Goal: Check status: Check status

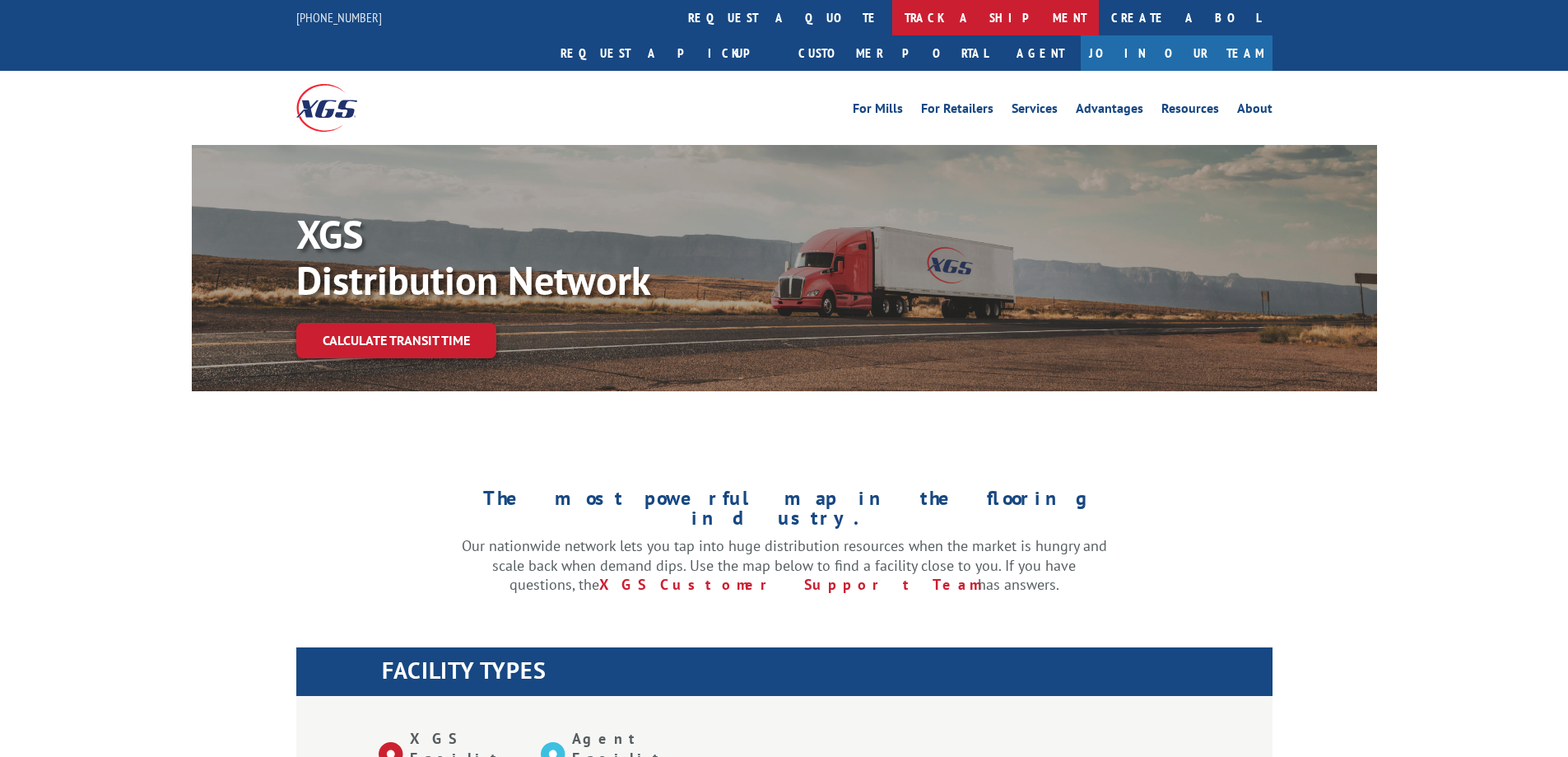
click at [893, 21] on link "track a shipment" at bounding box center [995, 17] width 206 height 36
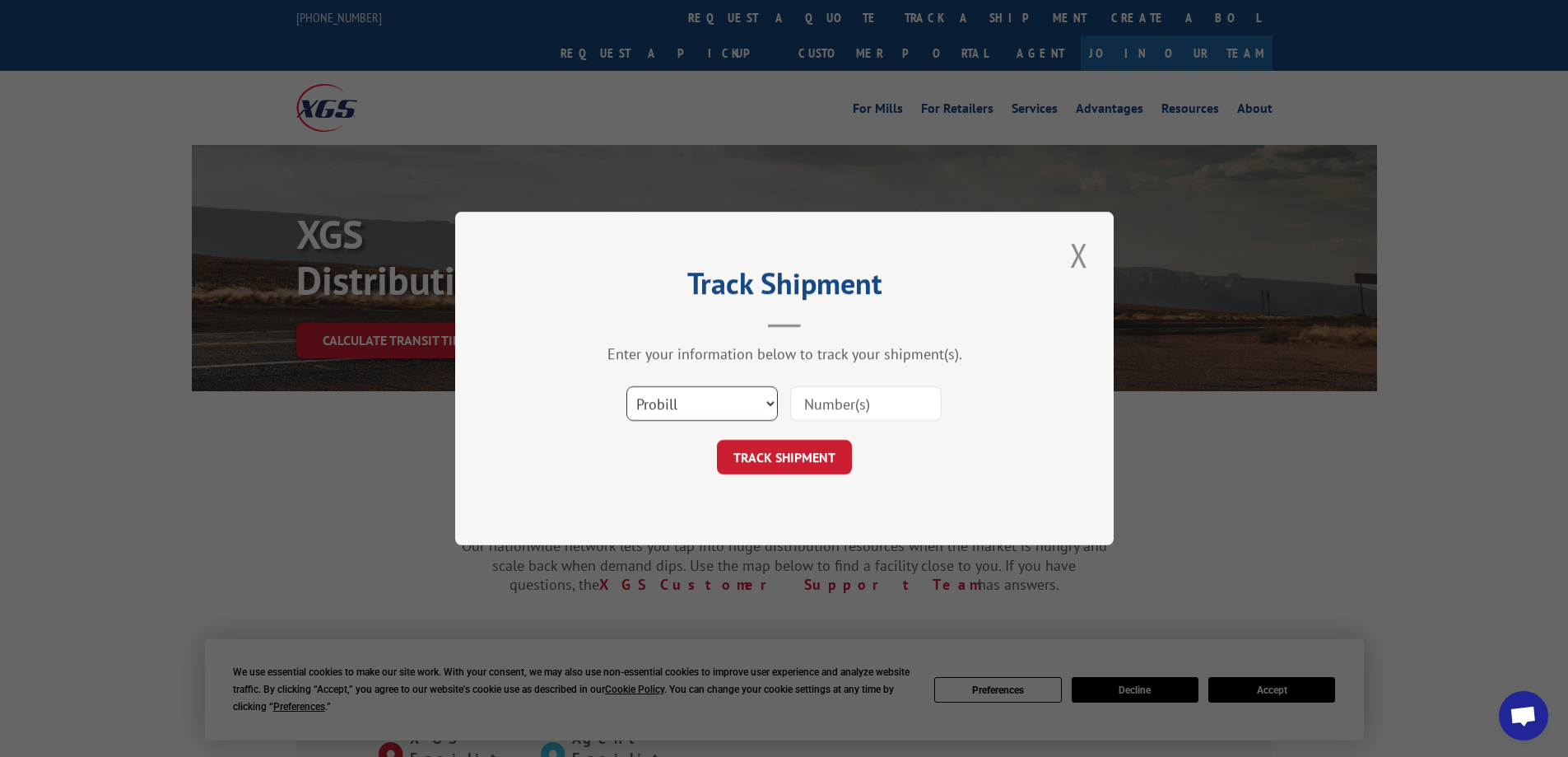
click at [728, 407] on select "Select category... Probill BOL PO" at bounding box center [702, 404] width 152 height 35
select select "bol"
click at [627, 386] on select "Select category... Probill BOL PO" at bounding box center [702, 404] width 152 height 35
click at [840, 405] on input at bounding box center [865, 404] width 152 height 35
paste input "080725022GC"
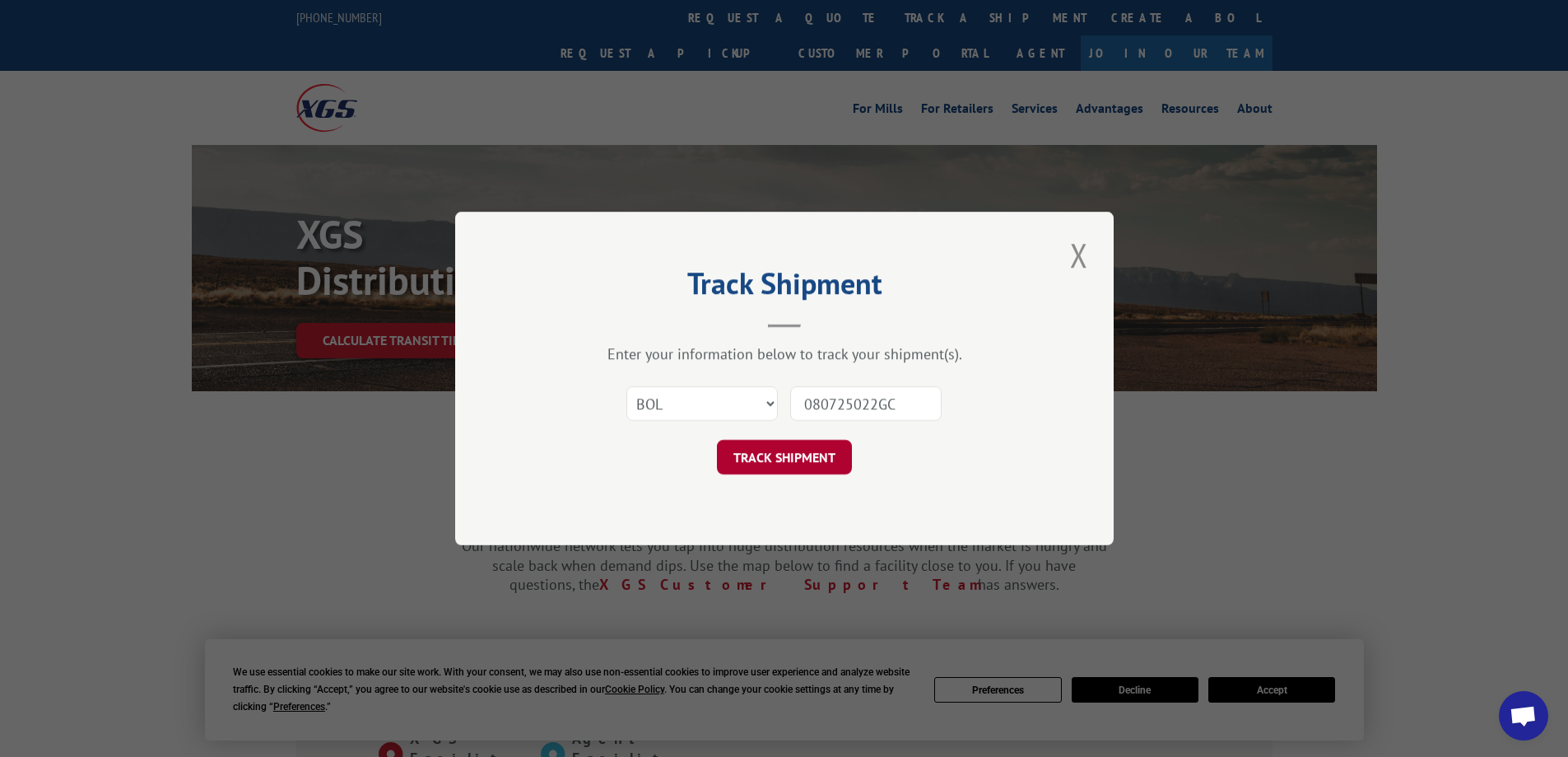
type input "080725022GC"
click at [793, 461] on button "TRACK SHIPMENT" at bounding box center [784, 457] width 135 height 35
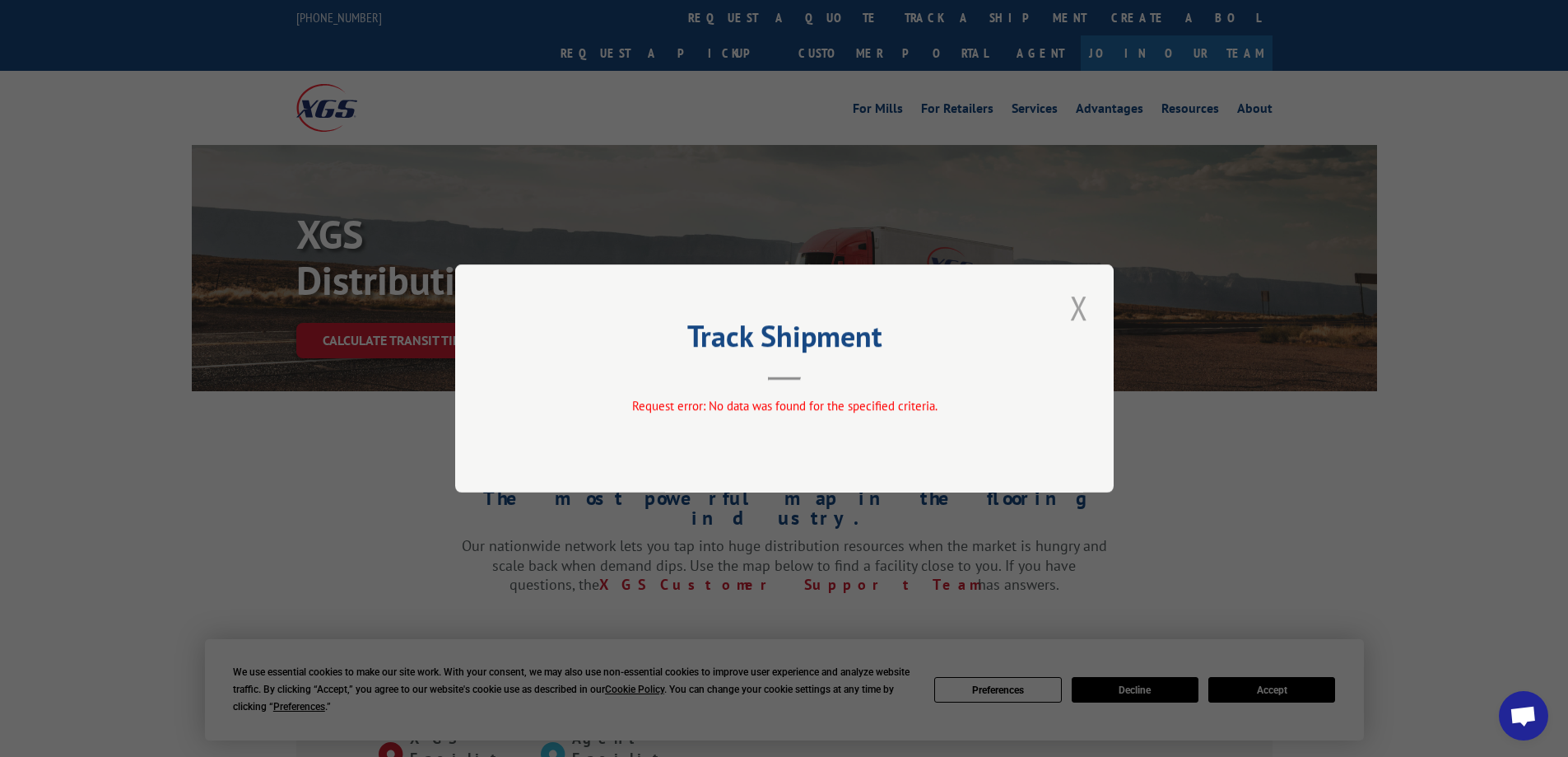
click at [1075, 308] on button "Close modal" at bounding box center [1079, 308] width 28 height 46
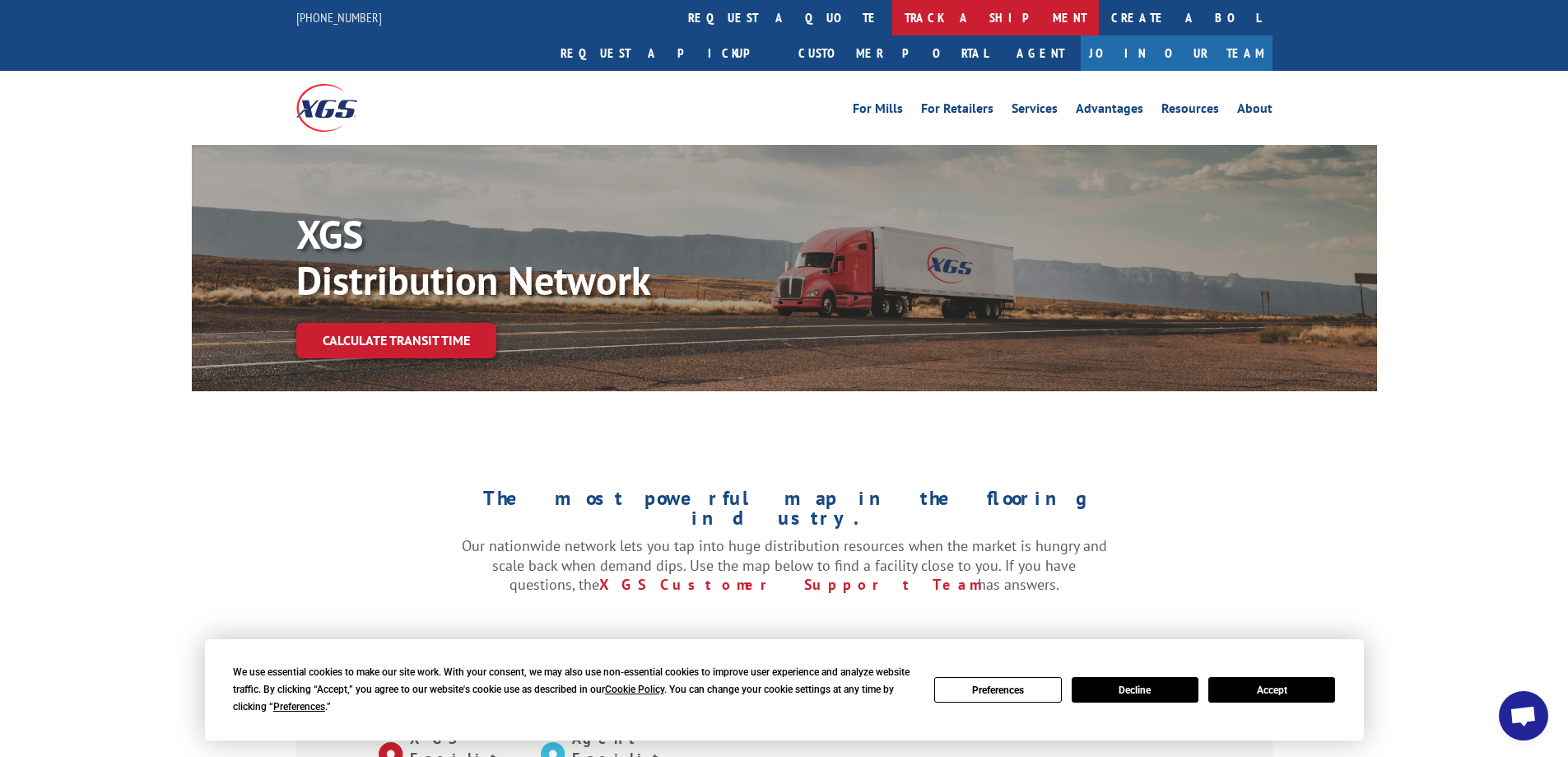
click at [893, 19] on link "track a shipment" at bounding box center [995, 17] width 206 height 36
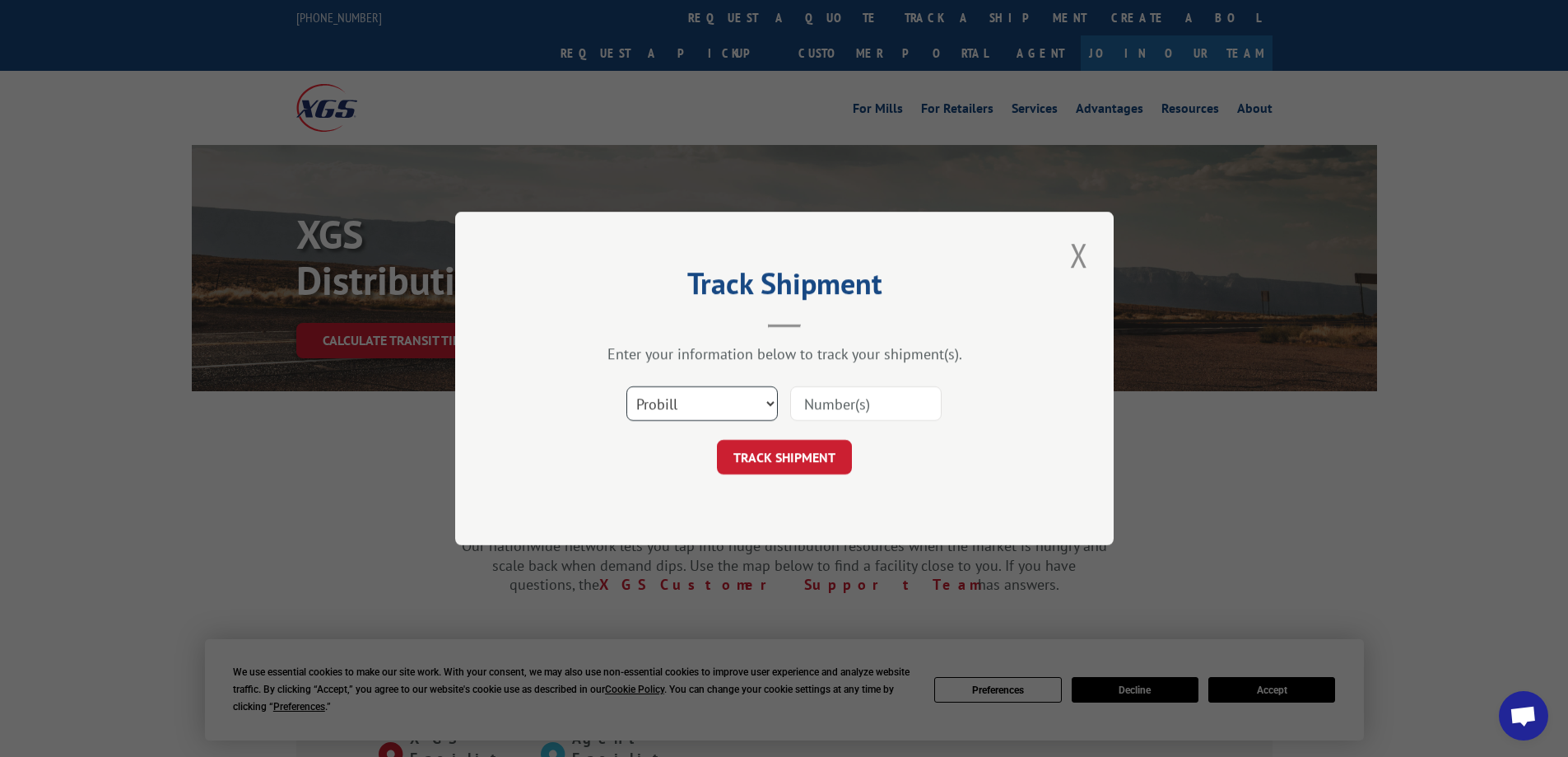
click at [708, 398] on select "Select category... Probill BOL PO" at bounding box center [702, 404] width 152 height 35
select select "bol"
click at [627, 386] on select "Select category... Probill BOL PO" at bounding box center [702, 404] width 152 height 35
click at [837, 408] on input at bounding box center [865, 404] width 152 height 35
paste input "080725022GC"
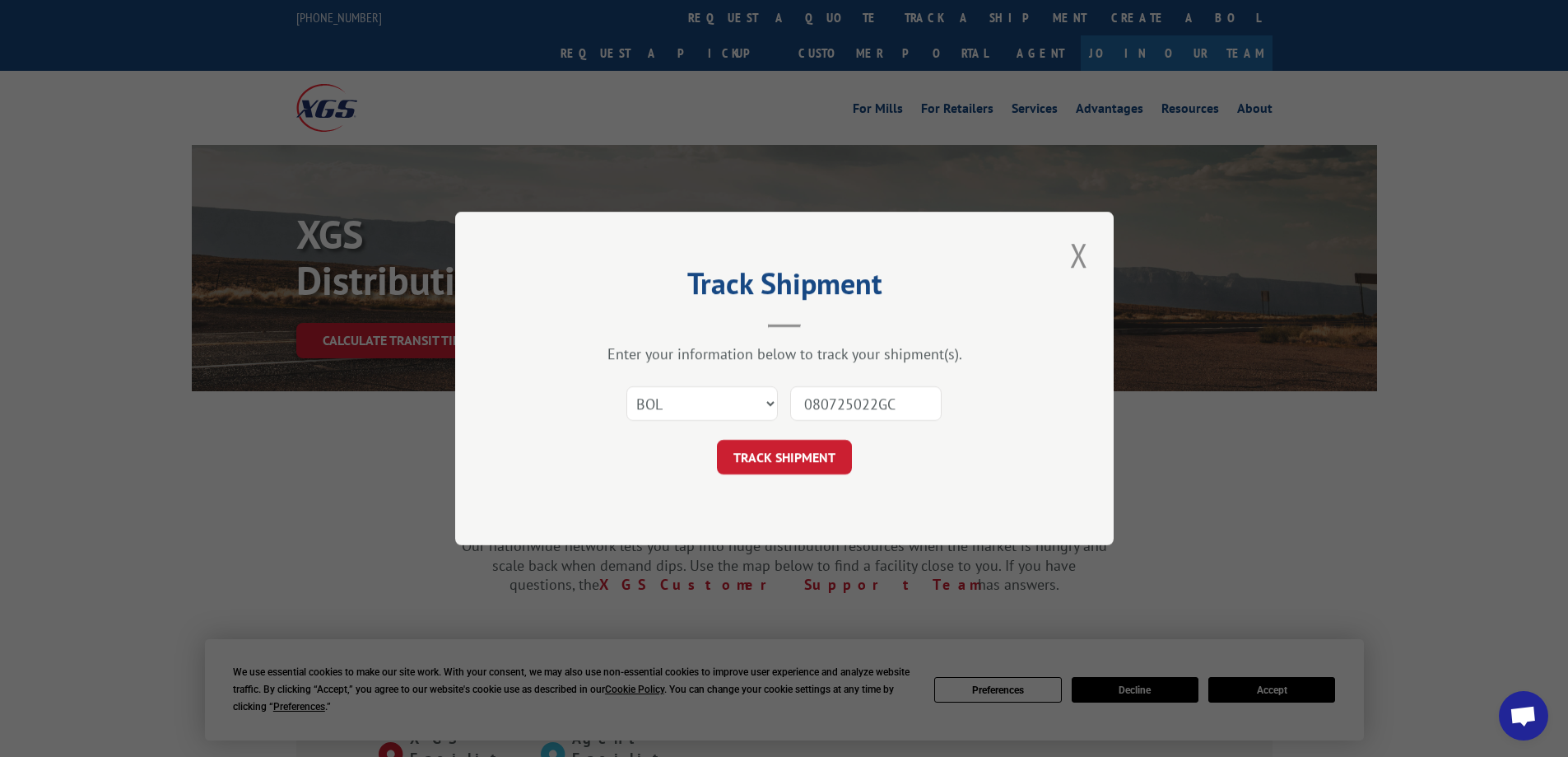
click at [873, 405] on input "080725022GC" at bounding box center [865, 404] width 152 height 35
type input "080725021GC"
click at [811, 454] on button "TRACK SHIPMENT" at bounding box center [784, 457] width 135 height 35
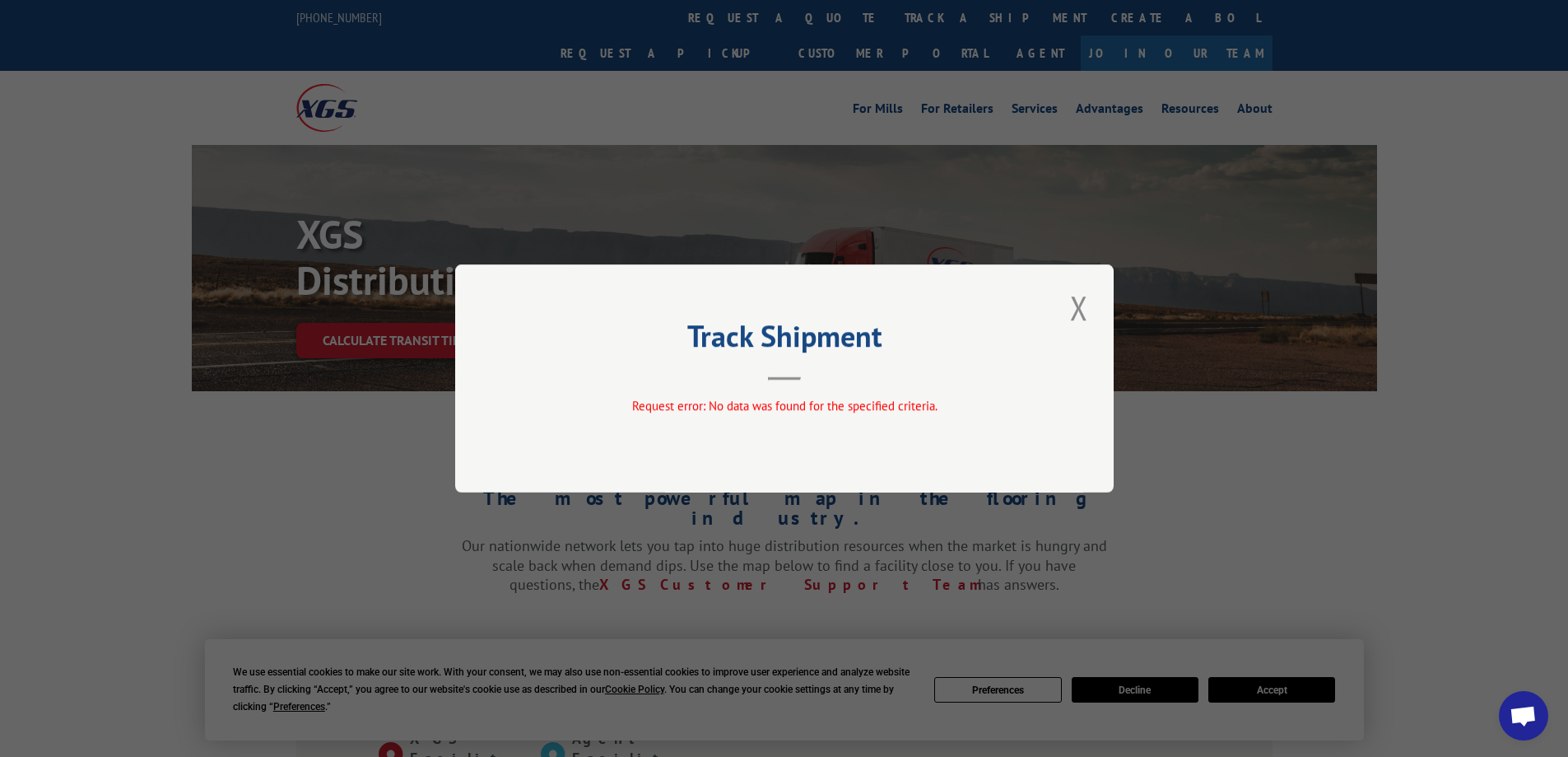
click at [1063, 315] on div "Track Shipment Request error: No data was found for the specified criteria." at bounding box center [784, 378] width 659 height 228
click at [1077, 313] on button "Close modal" at bounding box center [1079, 308] width 28 height 46
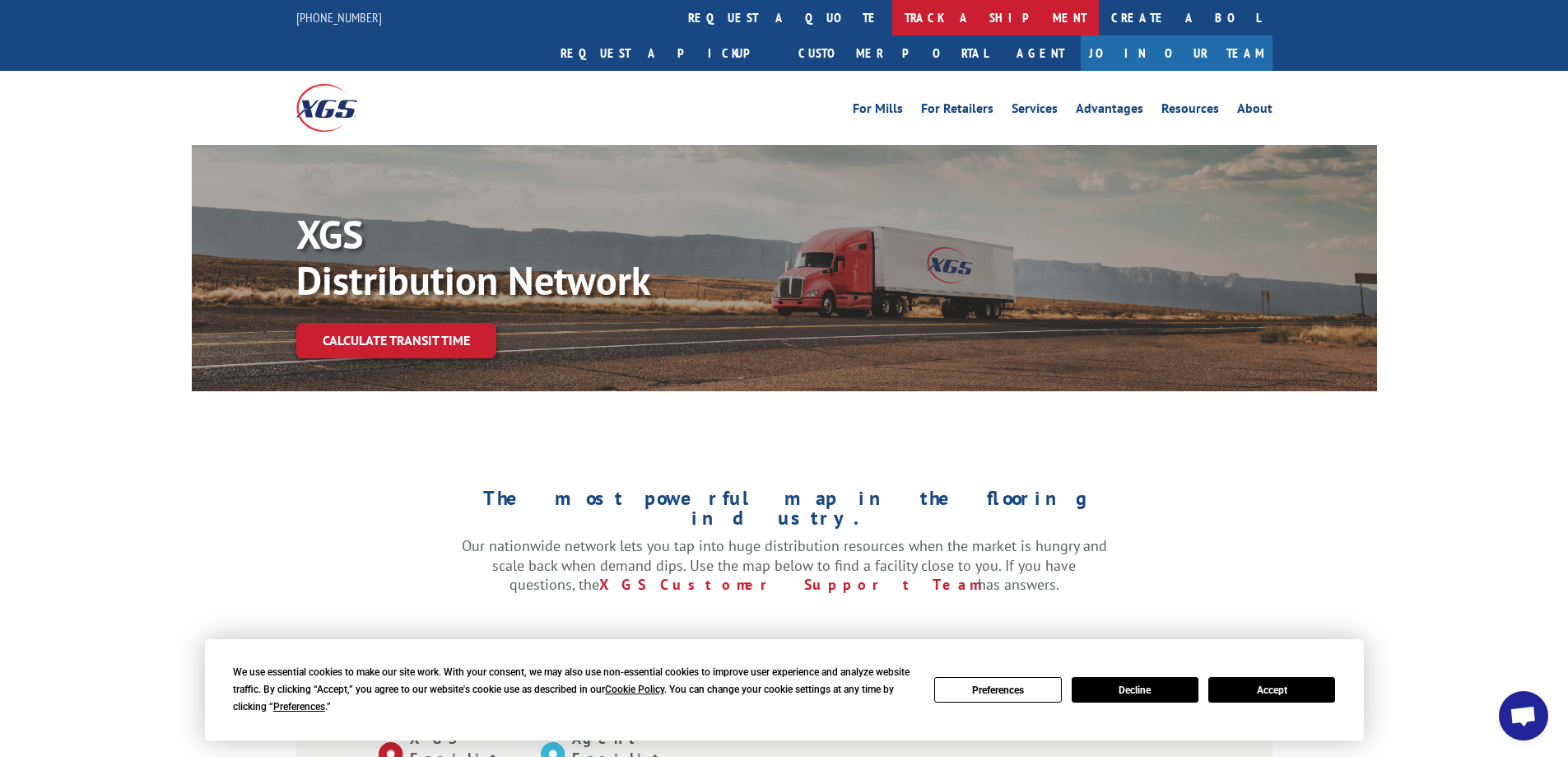
click at [893, 2] on link "track a shipment" at bounding box center [995, 17] width 206 height 36
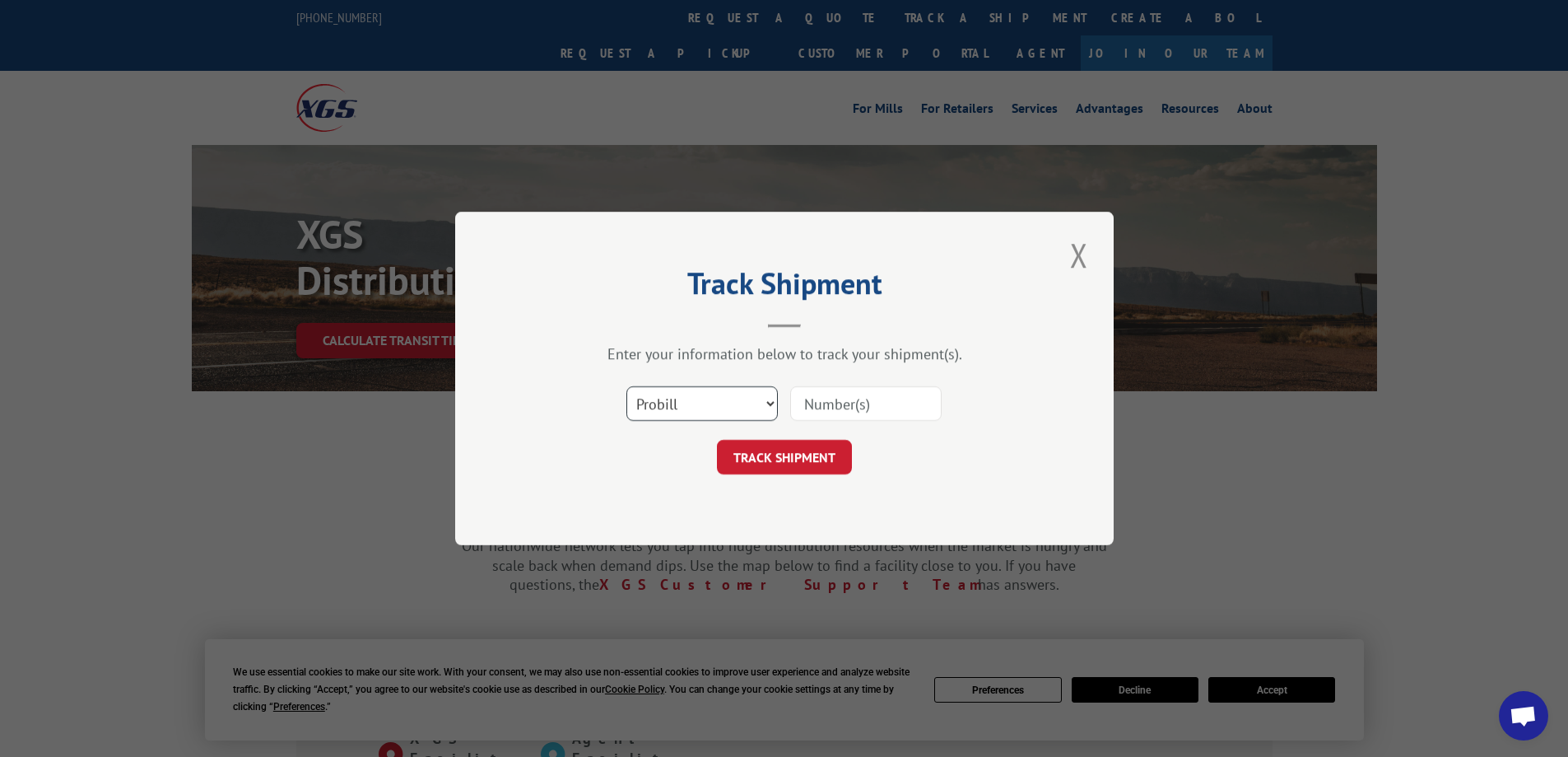
click at [718, 403] on select "Select category... Probill BOL PO" at bounding box center [702, 404] width 152 height 35
select select "bol"
click at [627, 386] on select "Select category... Probill BOL PO" at bounding box center [702, 404] width 152 height 35
click at [829, 411] on input at bounding box center [865, 404] width 152 height 35
paste input "08112501GC"
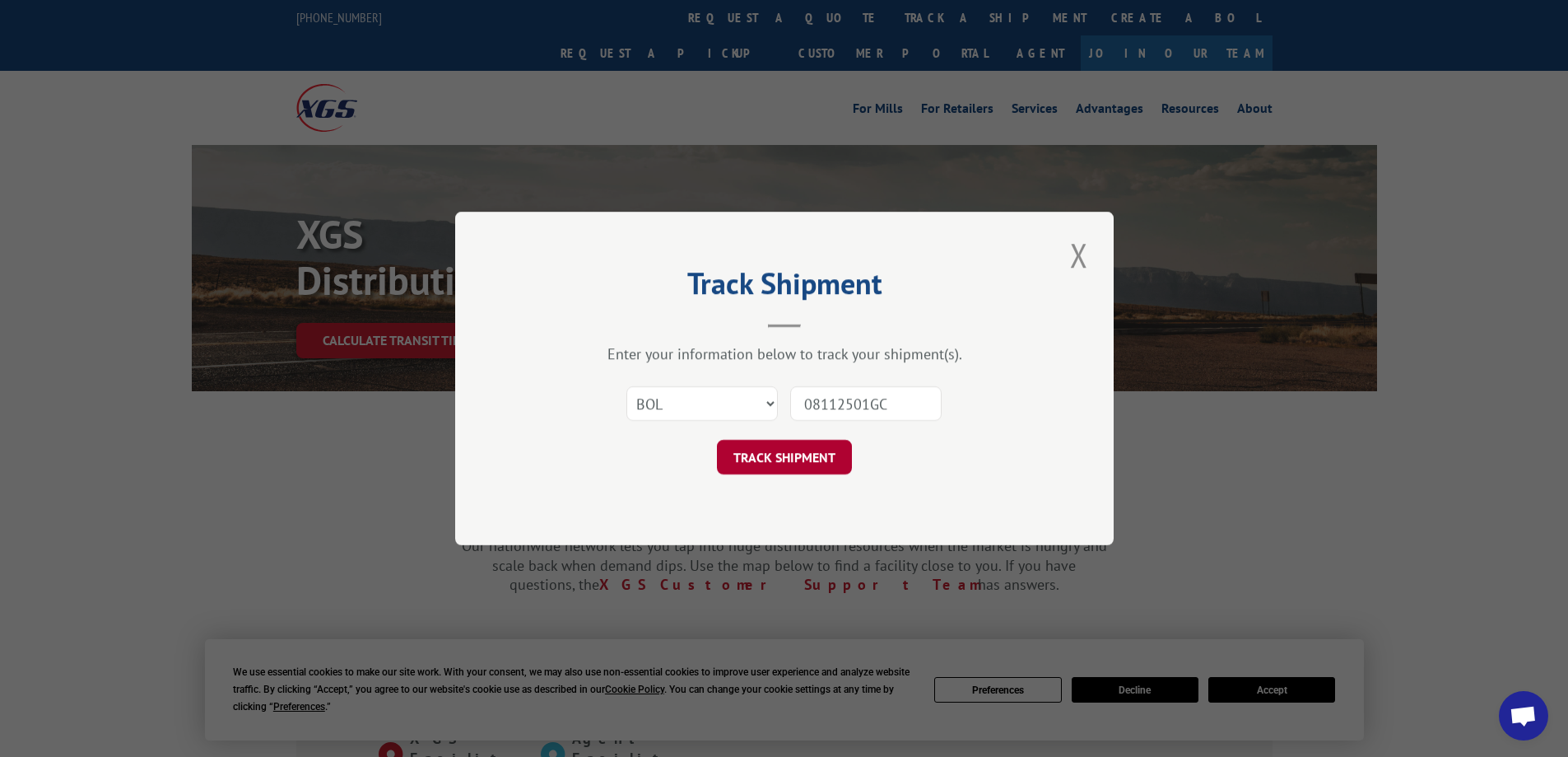
type input "08112501GC"
click at [816, 468] on button "TRACK SHIPMENT" at bounding box center [784, 457] width 135 height 35
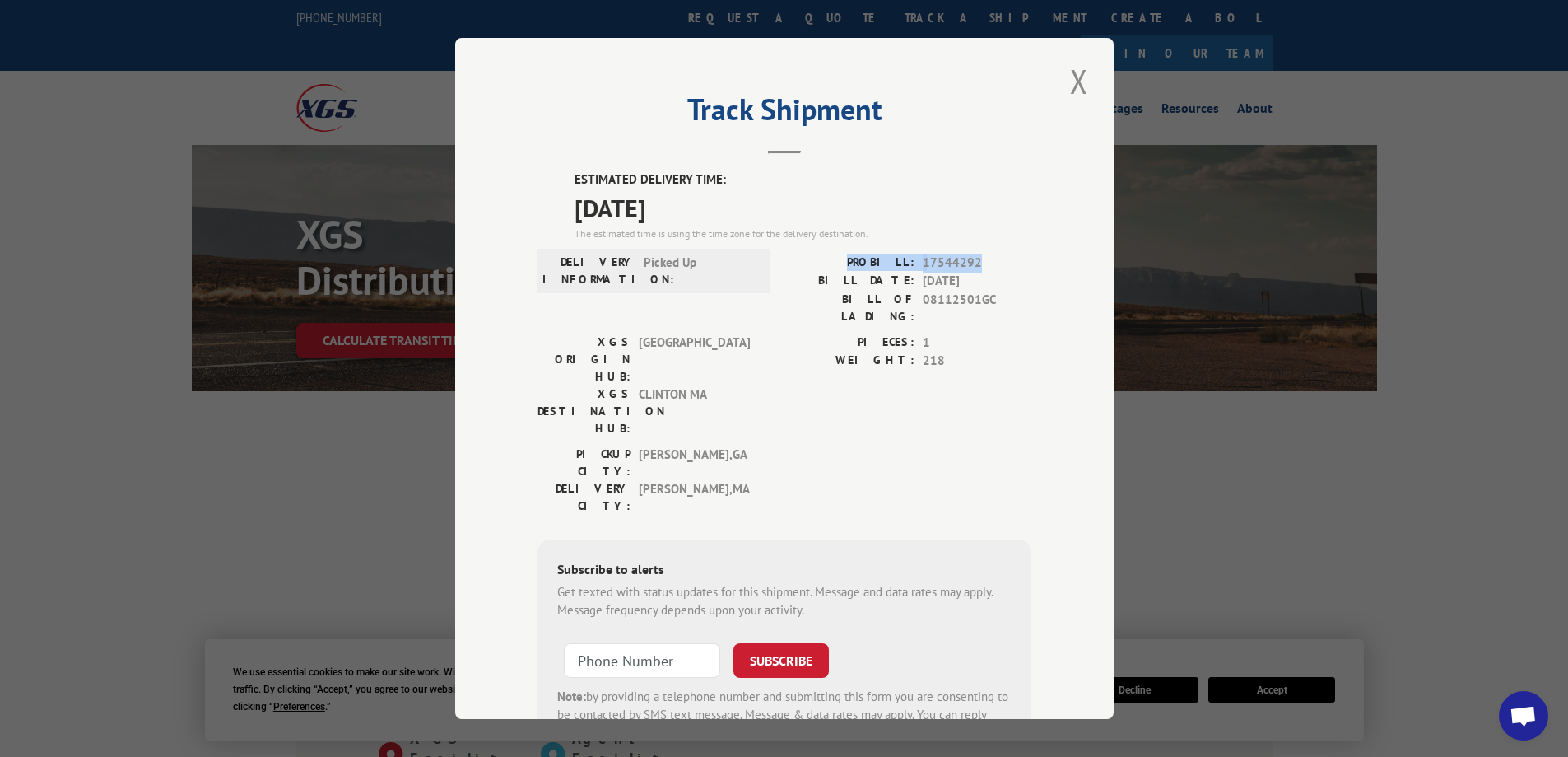
drag, startPoint x: 972, startPoint y: 254, endPoint x: 865, endPoint y: 263, distance: 107.4
click at [865, 263] on div "PROBILL: 17544292" at bounding box center [907, 263] width 247 height 19
copy div "PROBILL: 17544292"
click at [627, 643] on input "+1 (___) ___-____" at bounding box center [641, 661] width 157 height 35
paste input "508) 930-8318"
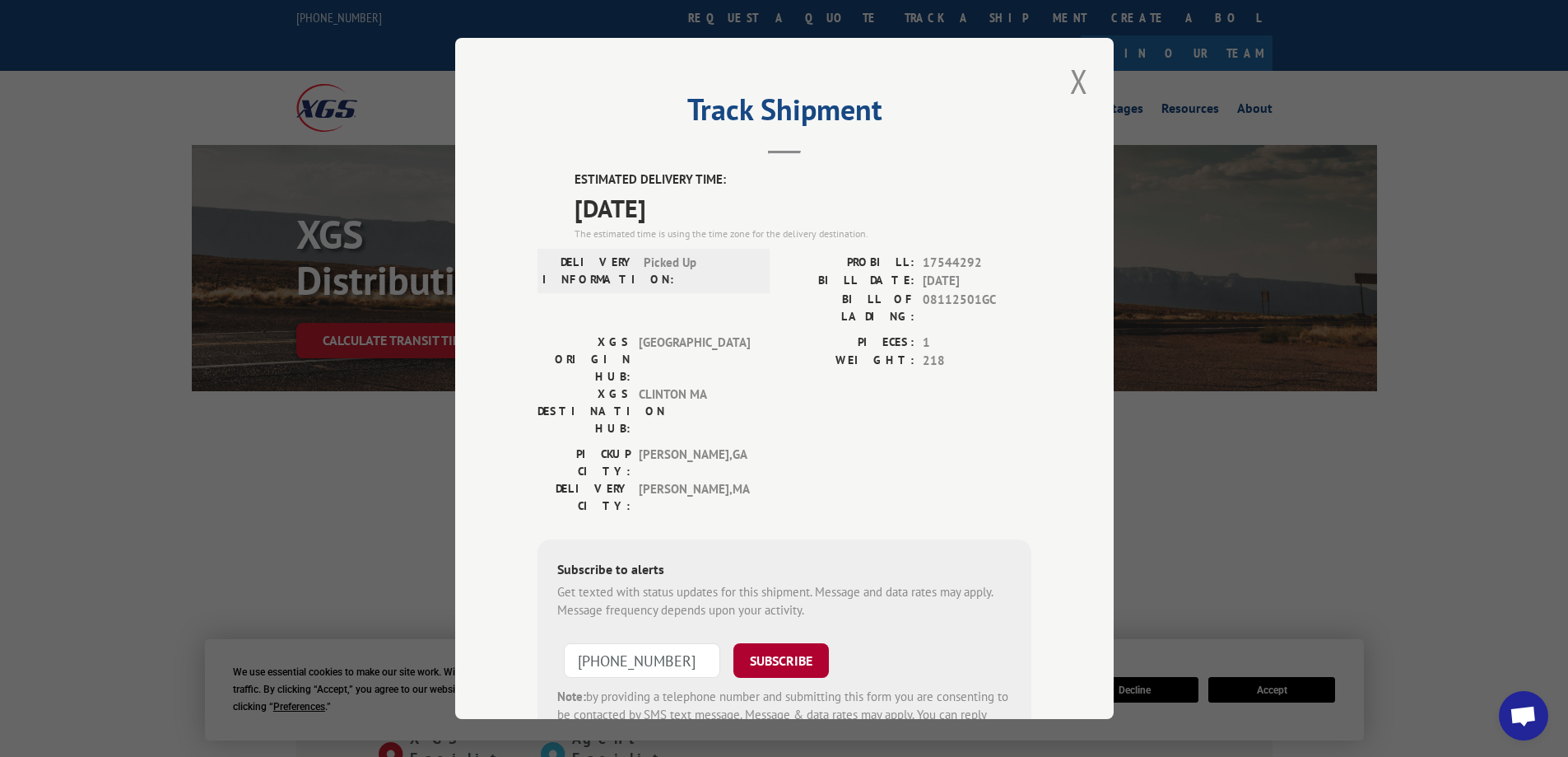
type input "[PHONE_NUMBER]"
click at [776, 643] on button "SUBSCRIBE" at bounding box center [781, 661] width 95 height 35
